Goal: Obtain resource: Obtain resource

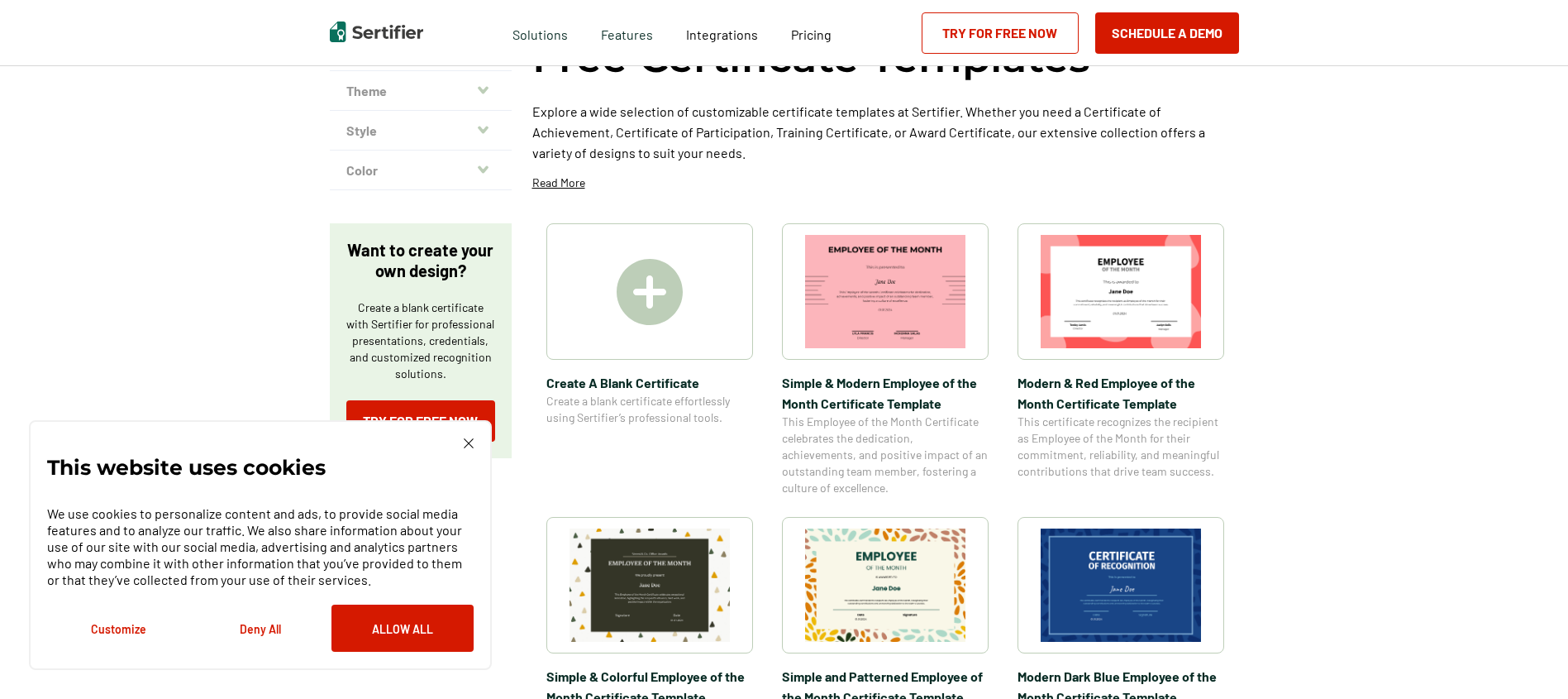
click at [473, 441] on img at bounding box center [468, 443] width 10 height 10
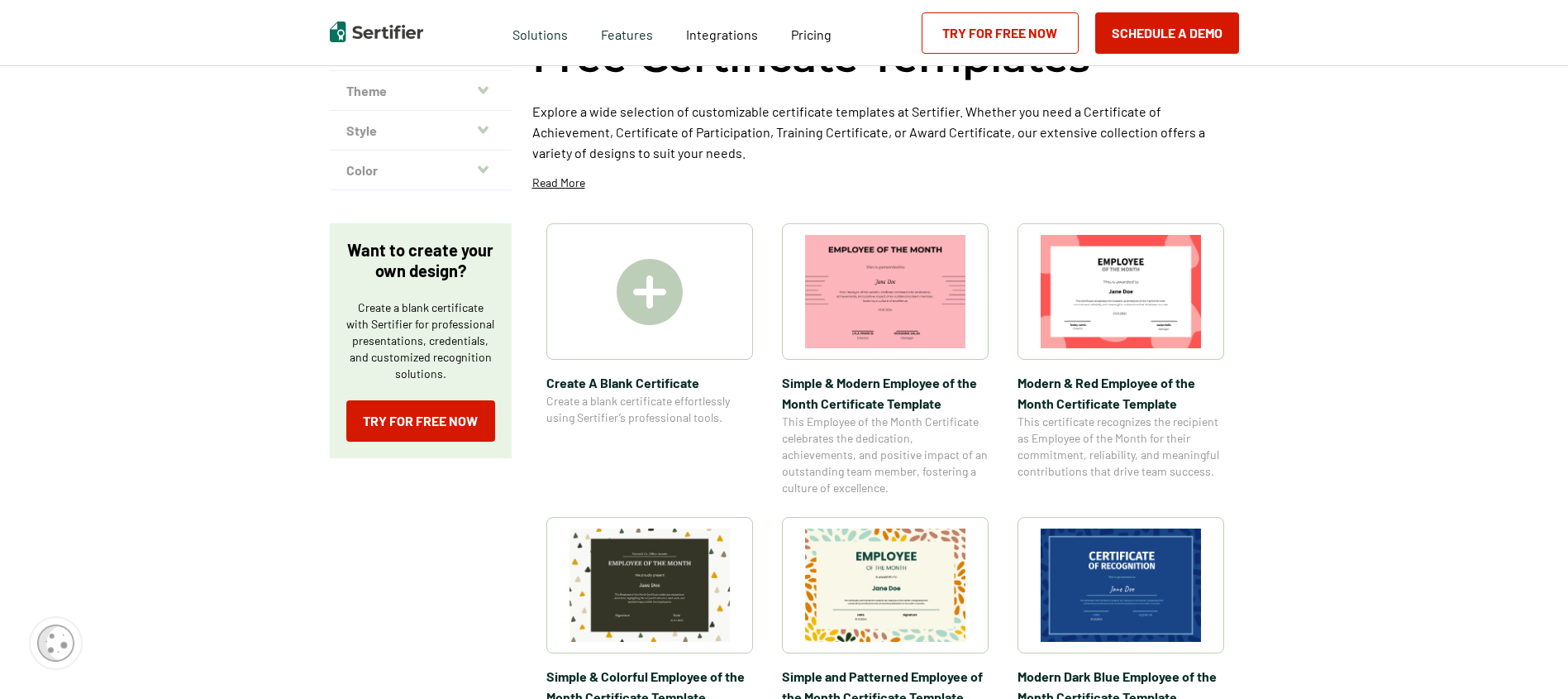
click at [656, 297] on img at bounding box center [649, 292] width 66 height 66
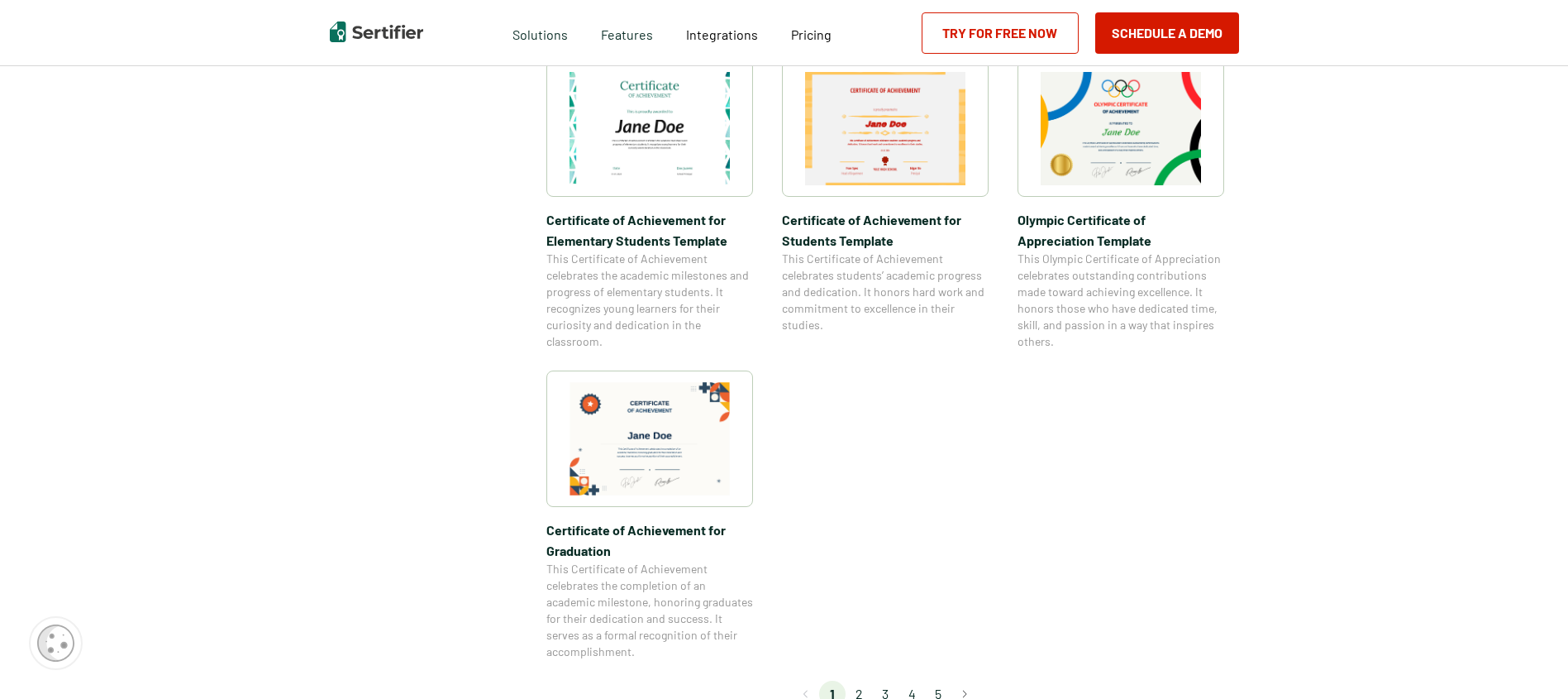
scroll to position [1286, 0]
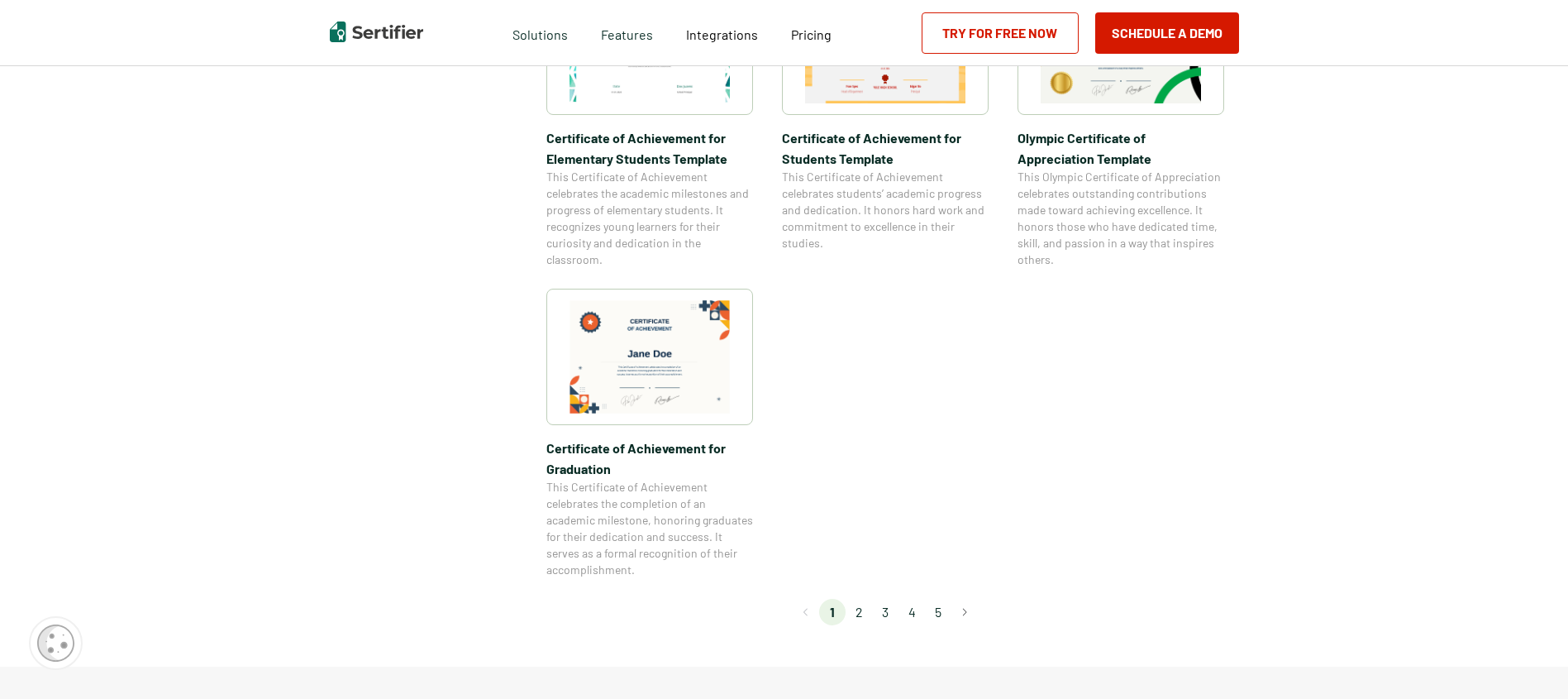
click at [676, 341] on img at bounding box center [649, 357] width 161 height 113
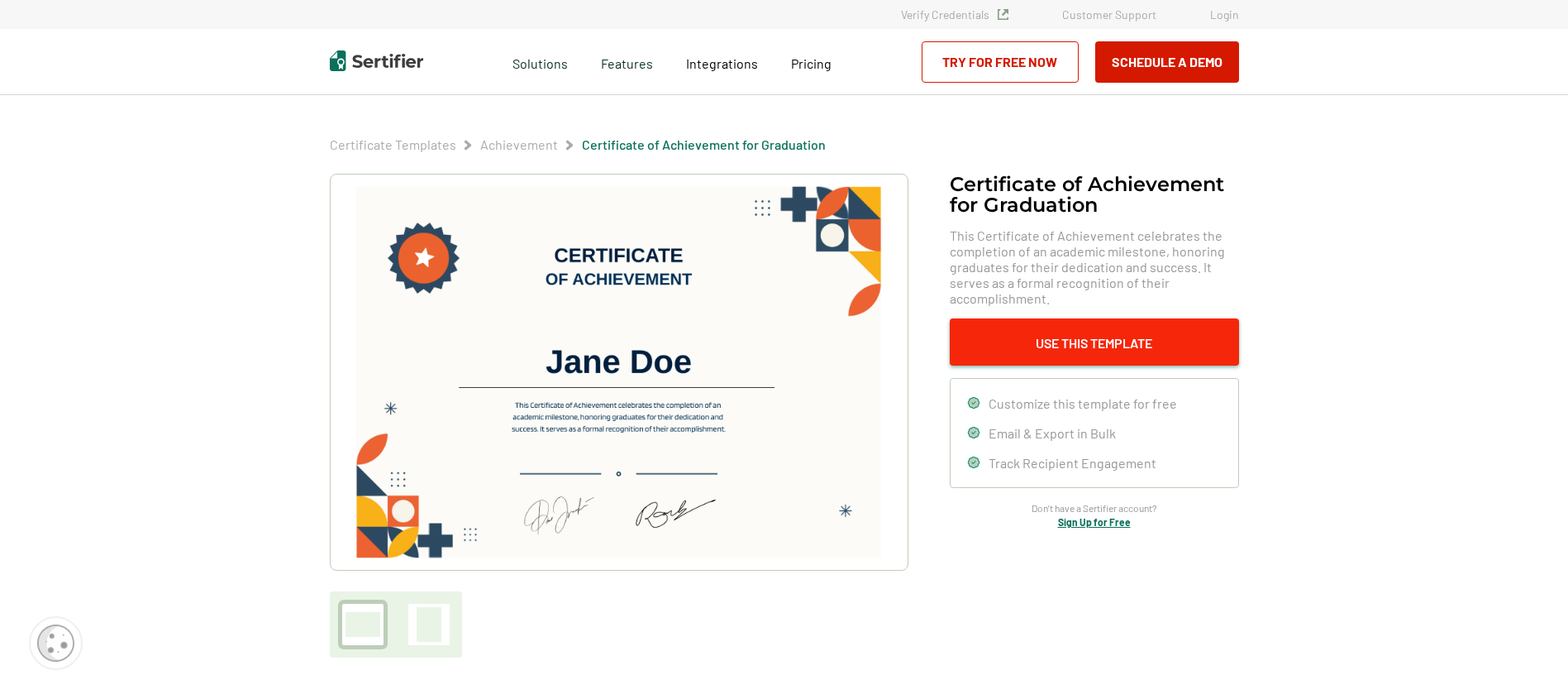
click at [1078, 345] on button "Use This Template" at bounding box center [1094, 342] width 289 height 47
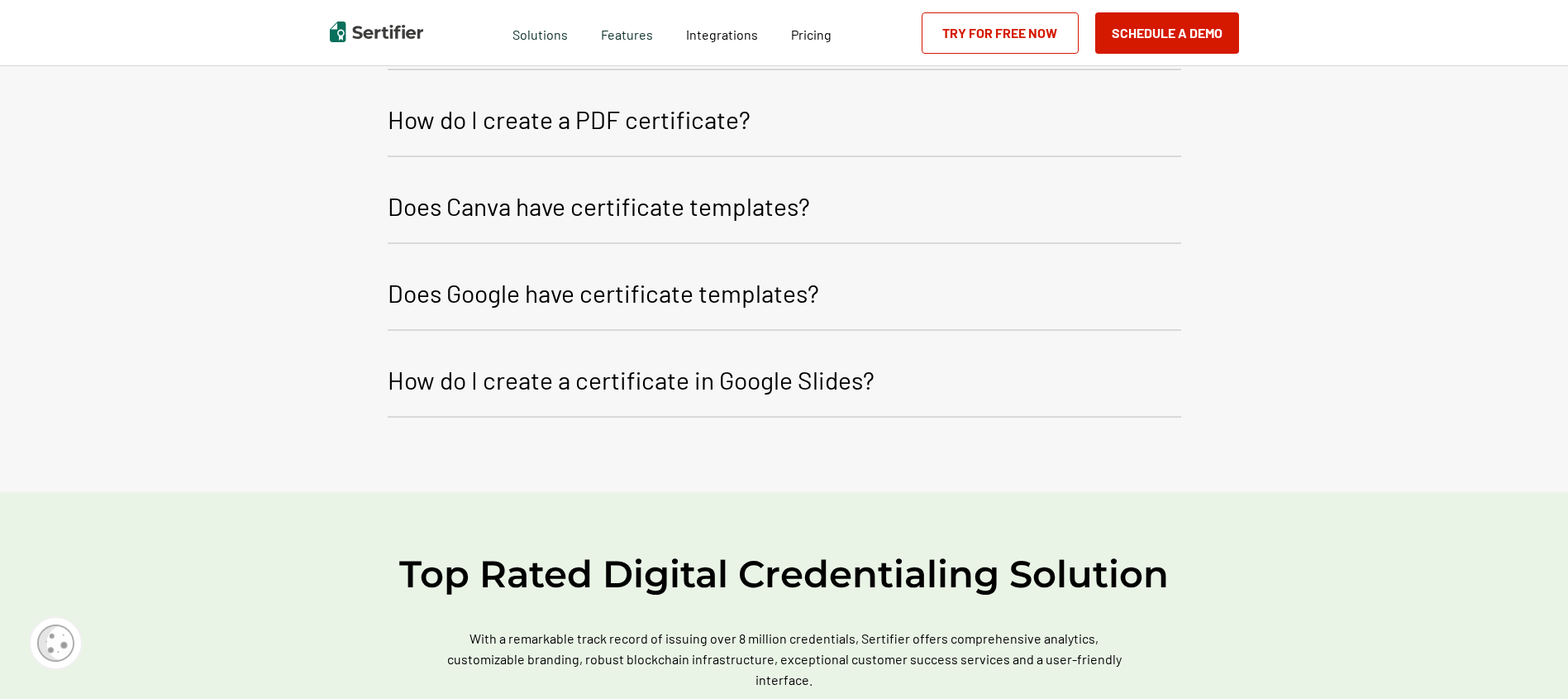
scroll to position [2539, 0]
